Goal: Task Accomplishment & Management: Complete application form

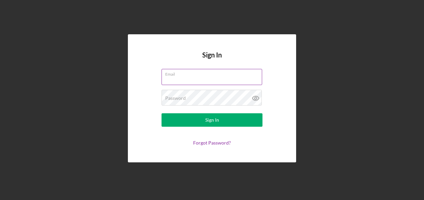
click at [209, 77] on input "Email" at bounding box center [212, 77] width 101 height 16
type input "[PERSON_NAME][EMAIL_ADDRESS][PERSON_NAME][DOMAIN_NAME]"
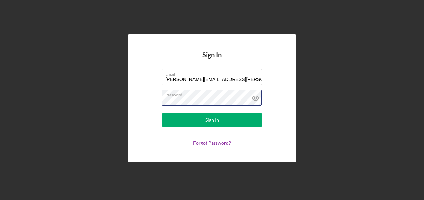
click at [162, 114] on button "Sign In" at bounding box center [212, 120] width 101 height 13
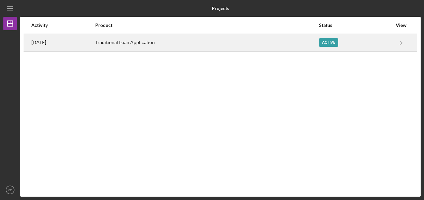
click at [332, 41] on div "Active" at bounding box center [328, 42] width 19 height 8
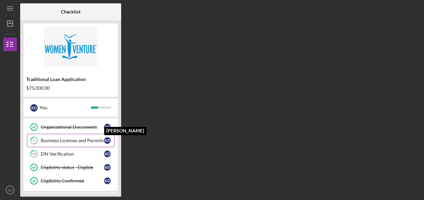
scroll to position [98, 0]
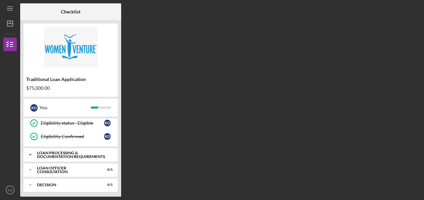
click at [58, 151] on div "Loan Processing & Documentation Requirements" at bounding box center [73, 155] width 72 height 8
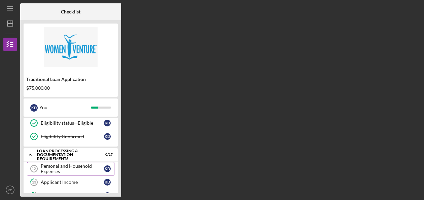
click at [82, 162] on link "Personal and Household Expenses 12 Personal and Household Expenses K D" at bounding box center [71, 168] width 88 height 13
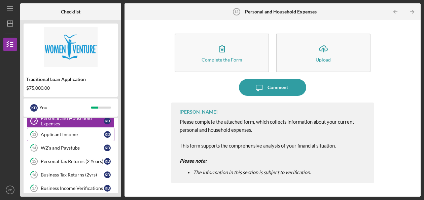
scroll to position [132, 0]
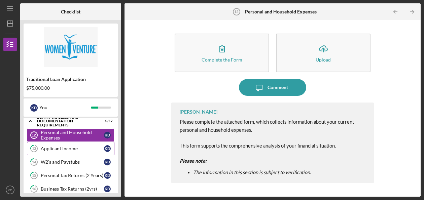
click at [71, 147] on div "Applicant Income" at bounding box center [72, 148] width 63 height 5
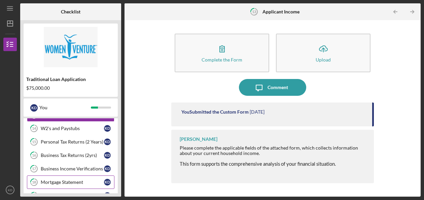
scroll to position [199, 0]
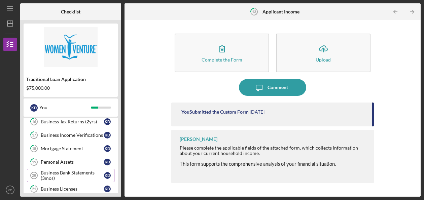
click at [83, 172] on div "Business Bank Statements (3mos)" at bounding box center [72, 175] width 63 height 11
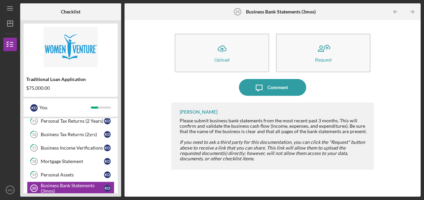
scroll to position [125, 0]
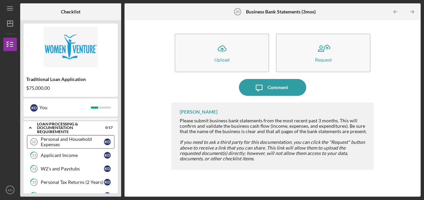
click at [69, 137] on div "Personal and Household Expenses" at bounding box center [72, 142] width 63 height 11
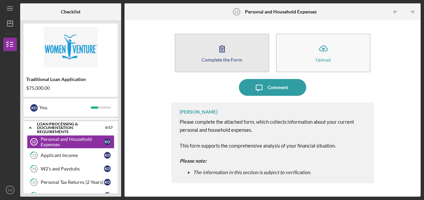
click at [228, 61] on div "Complete the Form" at bounding box center [222, 59] width 41 height 5
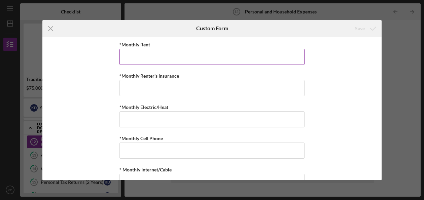
click at [224, 62] on input "*Monthly Rent" at bounding box center [212, 57] width 185 height 16
type input "$1,800"
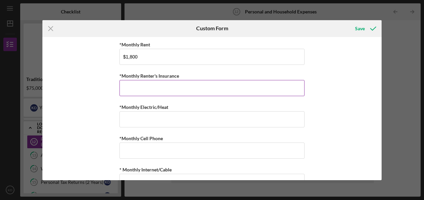
click at [221, 93] on input "*Monthly Renter's Insurance" at bounding box center [212, 88] width 185 height 16
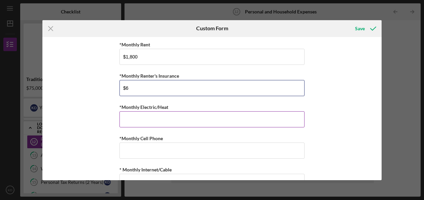
type input "$6"
click at [207, 122] on input "*Monthly Electric/Heat" at bounding box center [212, 119] width 185 height 16
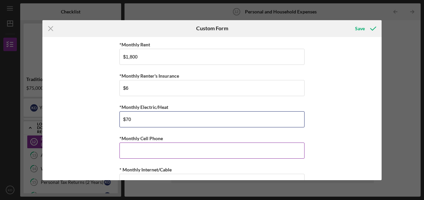
type input "$70"
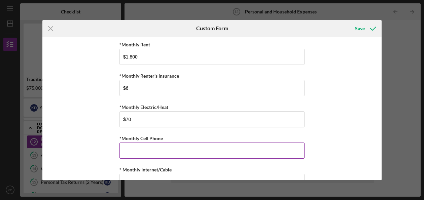
click at [214, 151] on input "*Monthly Cell Phone" at bounding box center [212, 151] width 185 height 16
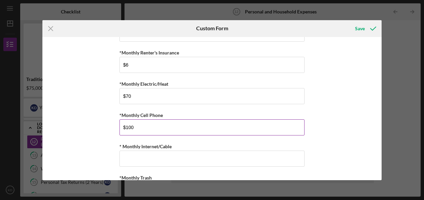
scroll to position [34, 0]
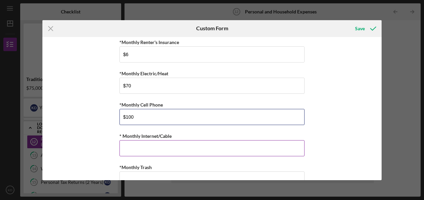
type input "$100"
click at [191, 149] on input "* Monthly Internet/Cable" at bounding box center [212, 148] width 185 height 16
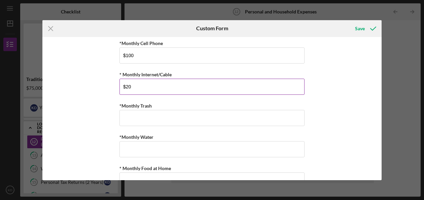
scroll to position [101, 0]
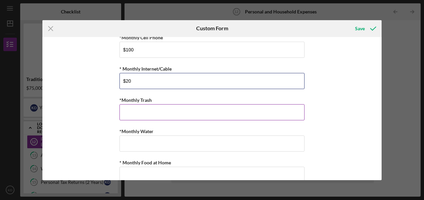
type input "$20"
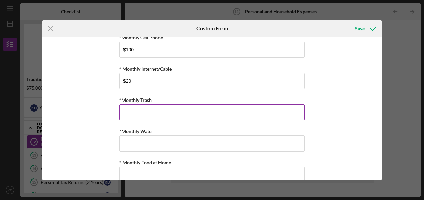
click at [186, 109] on input "*Monthly Trash" at bounding box center [212, 112] width 185 height 16
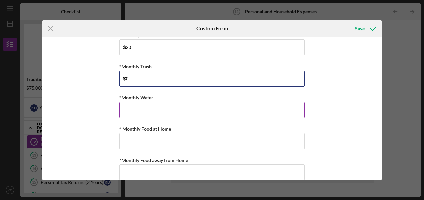
type input "$0"
click at [177, 109] on input "*Monthly Water" at bounding box center [212, 110] width 185 height 16
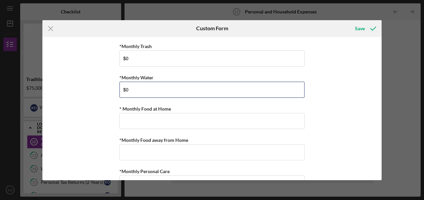
scroll to position [168, 0]
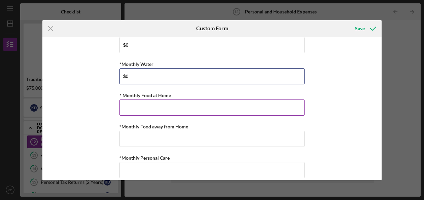
type input "$0"
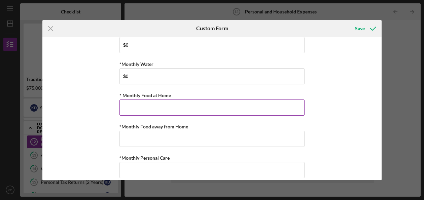
click at [156, 106] on input "* Monthly Food at Home" at bounding box center [212, 108] width 185 height 16
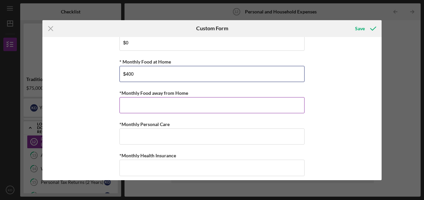
type input "$400"
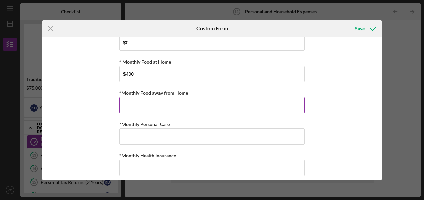
click at [201, 107] on input "*Monthly Food away from Home" at bounding box center [212, 105] width 185 height 16
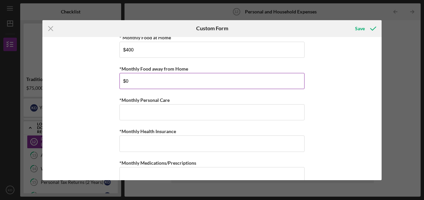
scroll to position [236, 0]
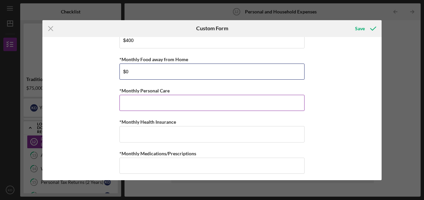
type input "$0"
click at [167, 100] on input "*Monthly Personal Care" at bounding box center [212, 103] width 185 height 16
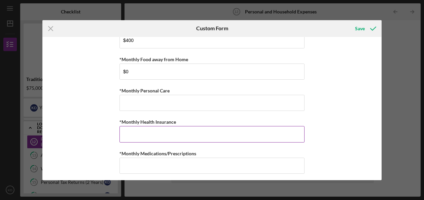
click at [165, 134] on input "*Monthly Health Insurance" at bounding box center [212, 134] width 185 height 16
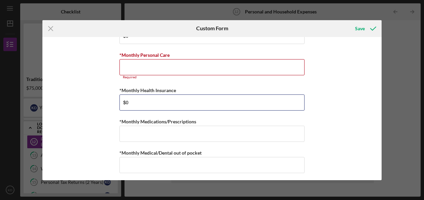
scroll to position [303, 0]
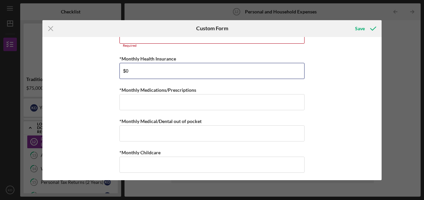
type input "$0"
click at [148, 108] on div "*Monthly Rent $1,800 *Monthly Renter's Insurance $6 *Monthly Electric/Heat $70 …" at bounding box center [212, 52] width 185 height 631
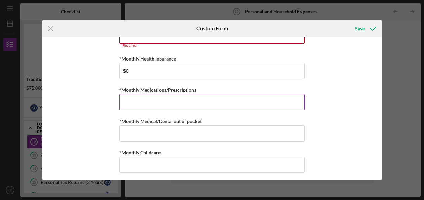
click at [152, 104] on input "*Monthly Medications/Prescriptions" at bounding box center [212, 102] width 185 height 16
type input "$0"
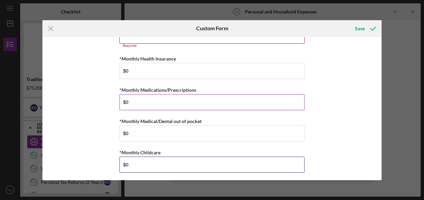
type input "$0"
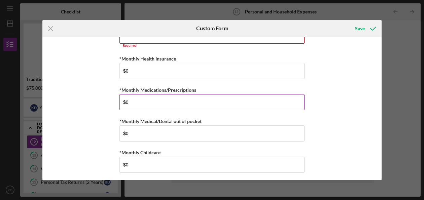
scroll to position [388, 0]
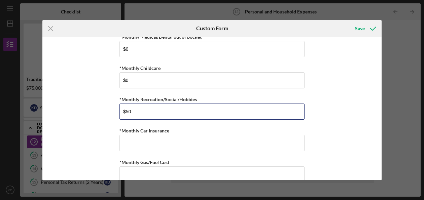
type input "$50"
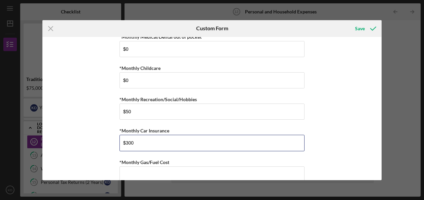
type input "$300"
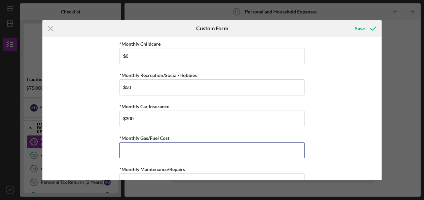
scroll to position [421, 0]
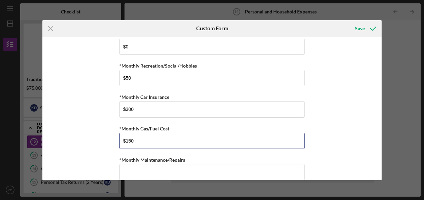
type input "$150"
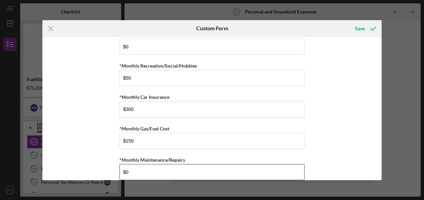
type input "$0"
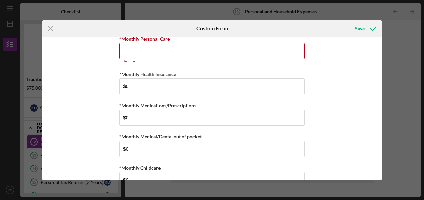
scroll to position [254, 0]
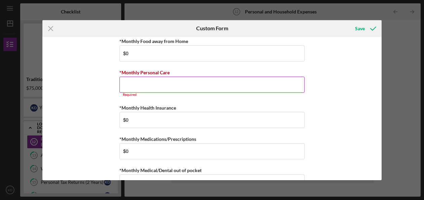
type input "$180"
click at [156, 84] on input "*Monthly Personal Care" at bounding box center [212, 85] width 185 height 16
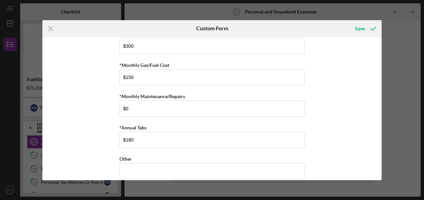
scroll to position [486, 0]
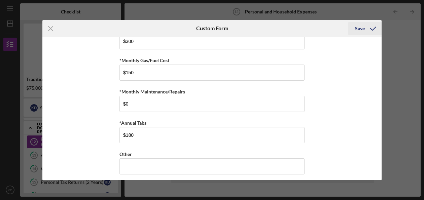
type input "$0"
click at [367, 28] on icon "submit" at bounding box center [373, 28] width 17 height 17
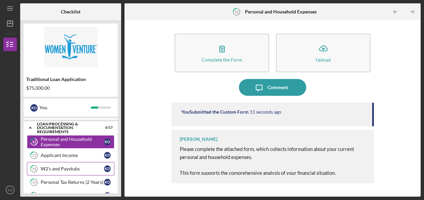
click at [70, 168] on div "W2's and Paystubs" at bounding box center [72, 168] width 63 height 5
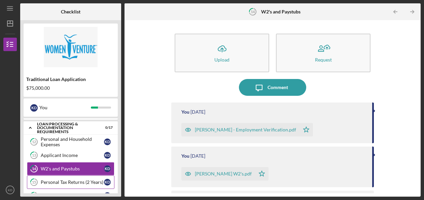
click at [72, 183] on link "15 Personal Tax Returns (2 Years) K D" at bounding box center [71, 182] width 88 height 13
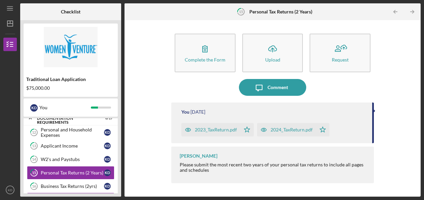
scroll to position [159, 0]
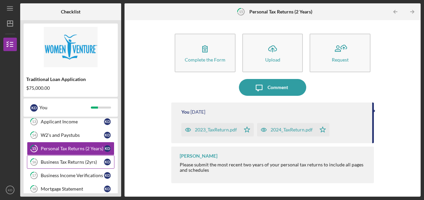
click at [71, 160] on div "Business Tax Returns (2yrs)" at bounding box center [72, 162] width 63 height 5
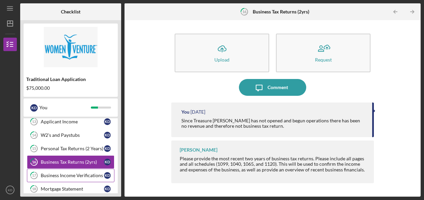
click at [75, 173] on div "Business Income Verifications" at bounding box center [72, 175] width 63 height 5
